Goal: Task Accomplishment & Management: Complete application form

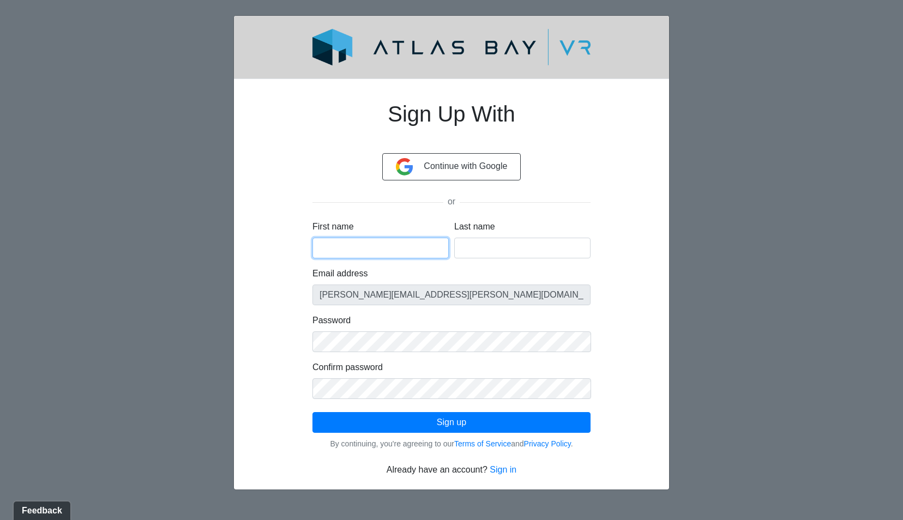
click at [396, 245] on input "First name" at bounding box center [380, 248] width 136 height 21
type input "Russell"
type input "James"
click at [637, 386] on div "Sign Up With Continue with Google or First name Russell Last name James Email a…" at bounding box center [451, 282] width 383 height 389
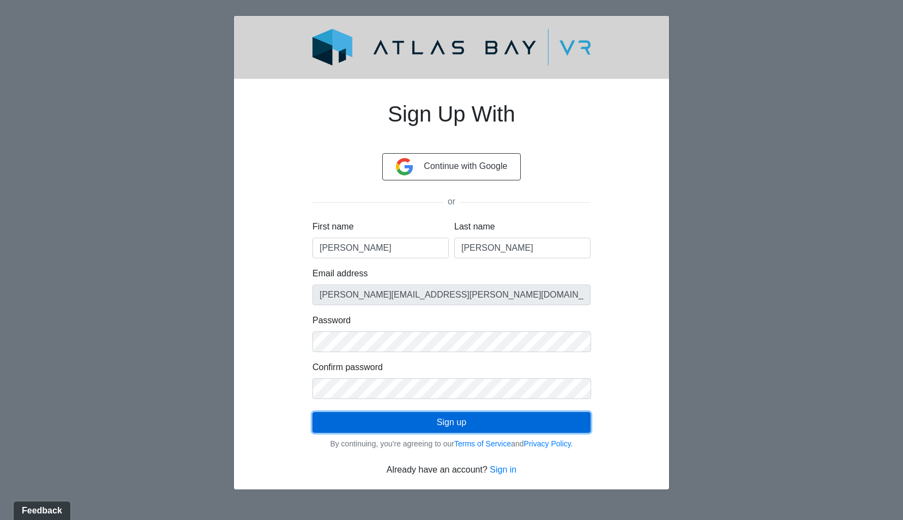
click at [470, 423] on button "Sign up" at bounding box center [451, 422] width 278 height 21
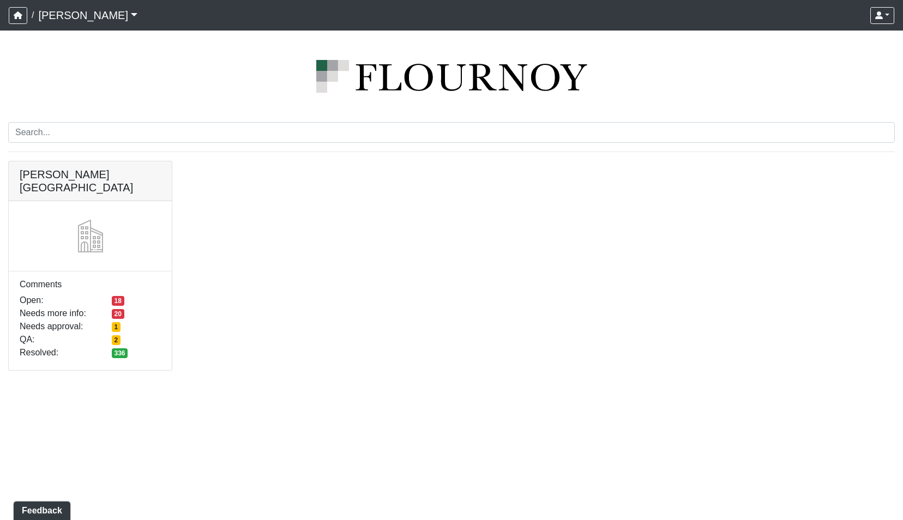
click at [336, 252] on div "Butler Road Comments Open: 18 Needs more info: 20 Needs approval: 1 QA: 2 Resol…" at bounding box center [451, 272] width 903 height 223
click at [276, 238] on div "Butler Road Comments Open: 18 Needs more info: 20 Needs approval: 1 QA: 2 Resol…" at bounding box center [451, 272] width 903 height 223
click at [88, 14] on link "Flournoy" at bounding box center [87, 15] width 99 height 22
click at [88, 15] on link "[PERSON_NAME]" at bounding box center [87, 15] width 99 height 22
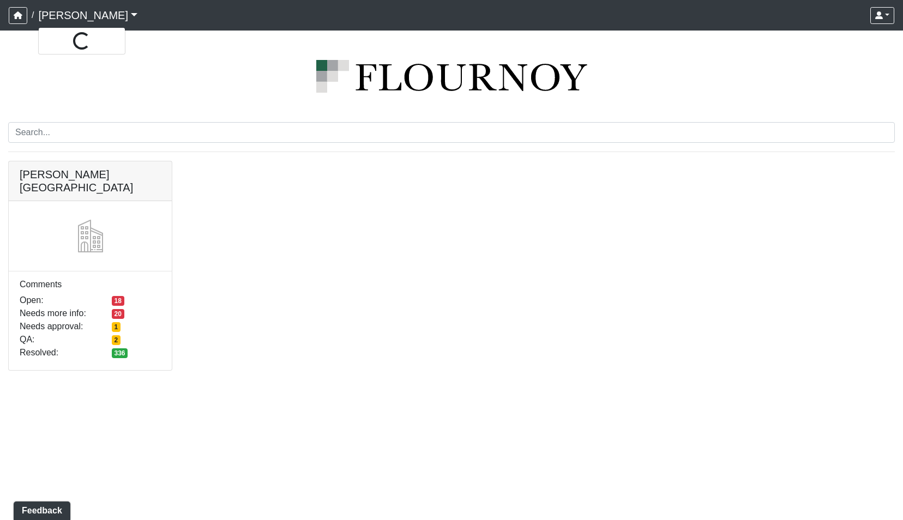
click at [180, 52] on div at bounding box center [451, 76] width 886 height 65
click at [337, 311] on div "Butler Road Comments Open: 18 Needs more info: 20 Needs approval: 1 QA: 2 Resol…" at bounding box center [451, 272] width 903 height 223
click at [76, 161] on link at bounding box center [90, 161] width 163 height 0
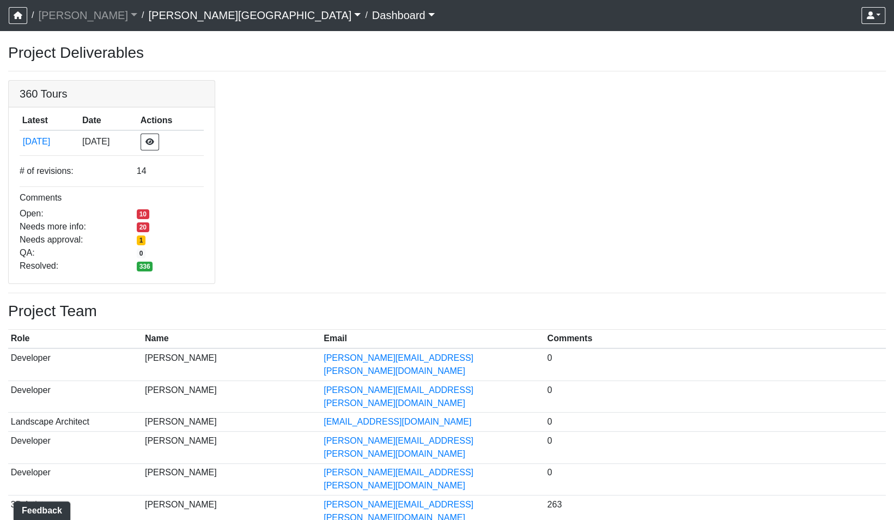
drag, startPoint x: 820, startPoint y: 26, endPoint x: 834, endPoint y: 54, distance: 31.7
click at [834, 54] on h3 "Project Deliverables" at bounding box center [447, 53] width 878 height 19
